Goal: Task Accomplishment & Management: Manage account settings

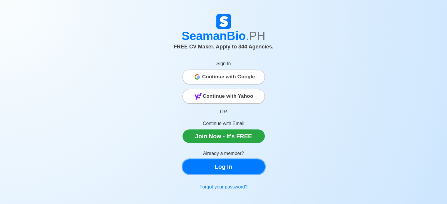
click at [236, 170] on link "Log In" at bounding box center [224, 167] width 82 height 15
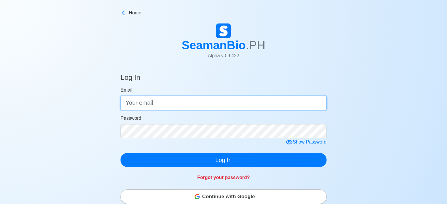
click at [164, 102] on input "Email" at bounding box center [224, 103] width 206 height 14
type input "[EMAIL_ADDRESS][DOMAIN_NAME]"
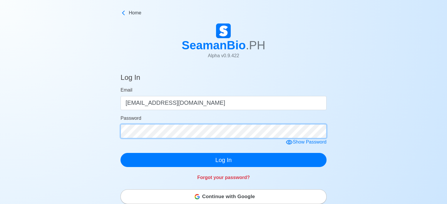
click button "Log In" at bounding box center [224, 160] width 206 height 14
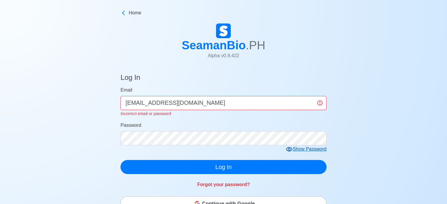
click at [293, 151] on icon at bounding box center [289, 149] width 7 height 7
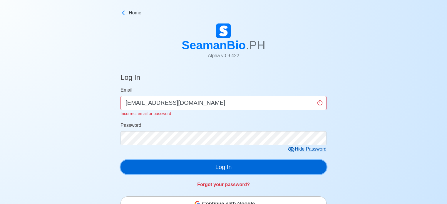
click at [133, 168] on button "Log In" at bounding box center [224, 167] width 206 height 14
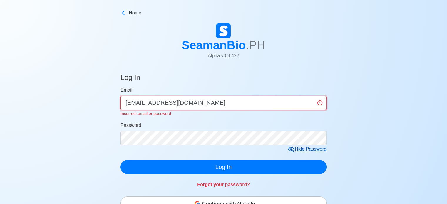
drag, startPoint x: 212, startPoint y: 105, endPoint x: 102, endPoint y: 104, distance: 110.3
click at [216, 124] on div "Password" at bounding box center [224, 134] width 206 height 24
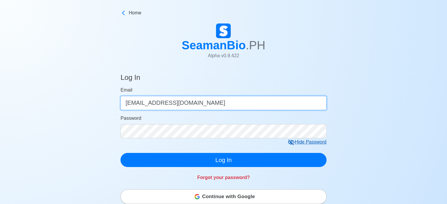
click at [218, 106] on input "[EMAIL_ADDRESS][DOMAIN_NAME]" at bounding box center [224, 103] width 206 height 14
drag, startPoint x: 215, startPoint y: 105, endPoint x: 100, endPoint y: 101, distance: 115.4
type input "[EMAIL_ADDRESS][DOMAIN_NAME]"
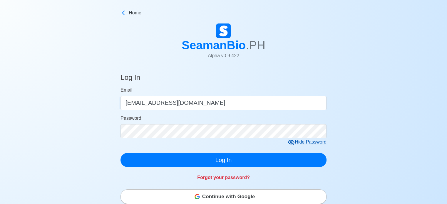
click at [141, 168] on div "Forgot your password?" at bounding box center [224, 174] width 206 height 14
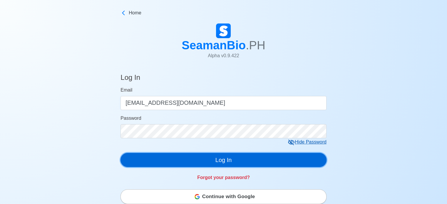
click at [141, 163] on button "Log In" at bounding box center [224, 160] width 206 height 14
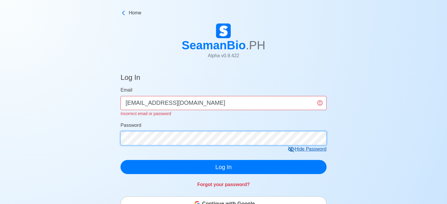
click button "Log In" at bounding box center [224, 167] width 206 height 14
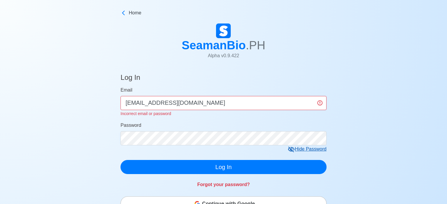
click at [152, 159] on form "Email [EMAIL_ADDRESS][DOMAIN_NAME] Incorrect email or password Password Hide Pa…" at bounding box center [224, 131] width 206 height 88
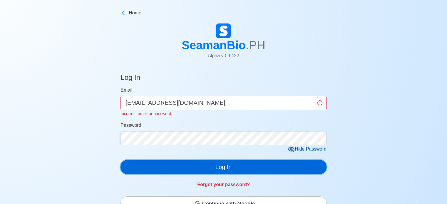
click at [154, 171] on button "Log In" at bounding box center [224, 167] width 206 height 14
click at [248, 163] on button "Log In" at bounding box center [224, 167] width 206 height 14
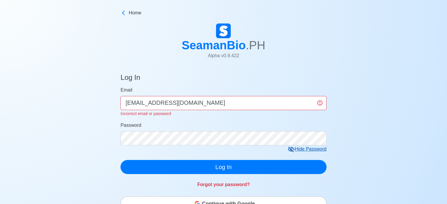
drag, startPoint x: 200, startPoint y: 103, endPoint x: 81, endPoint y: 97, distance: 119.3
click at [211, 110] on div "Email [PERSON_NAME][EMAIL_ADDRESS][DOMAIN_NAME] Incorrect email or password" at bounding box center [224, 102] width 206 height 31
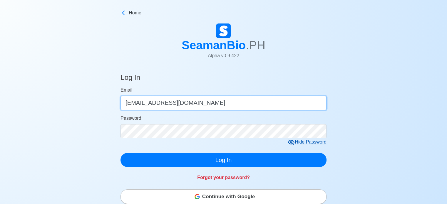
click at [212, 108] on input "[EMAIL_ADDRESS][DOMAIN_NAME]" at bounding box center [224, 103] width 206 height 14
drag, startPoint x: 212, startPoint y: 106, endPoint x: 63, endPoint y: 101, distance: 148.9
